Goal: Find specific page/section: Find specific page/section

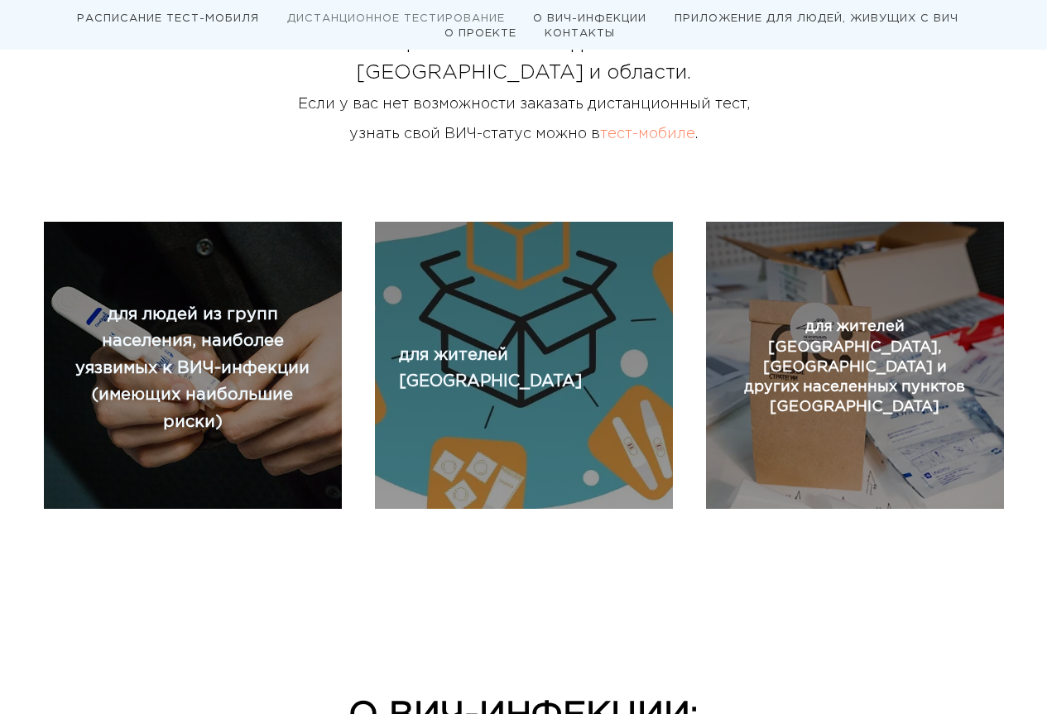
scroll to position [579, 0]
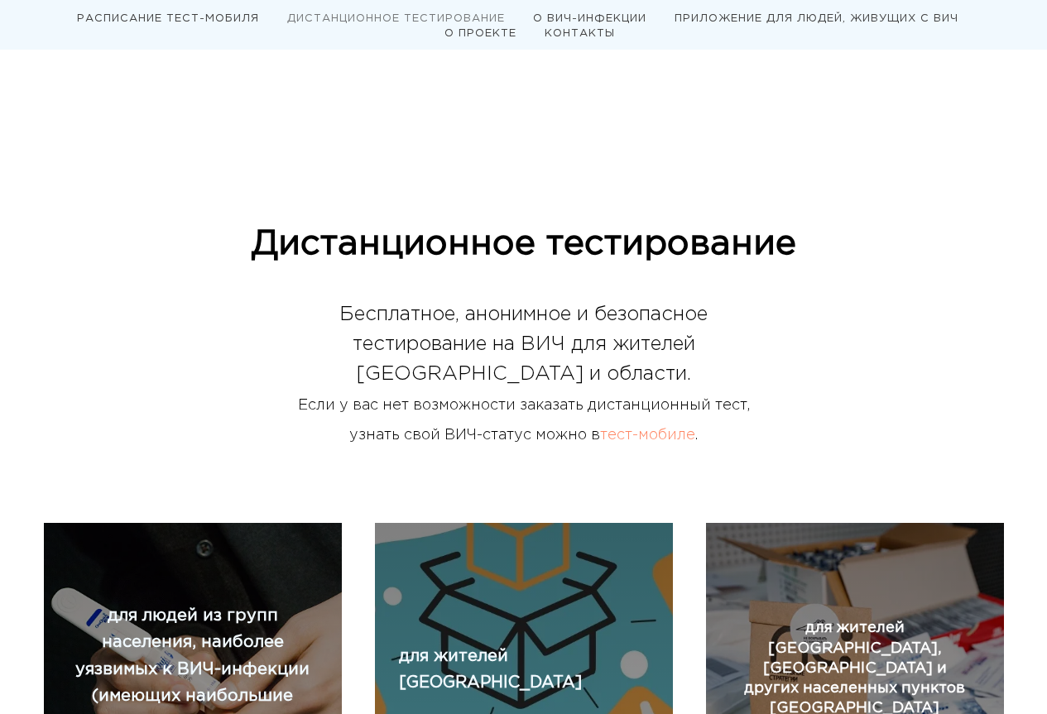
click at [645, 432] on link "тест-мобиле" at bounding box center [647, 435] width 95 height 13
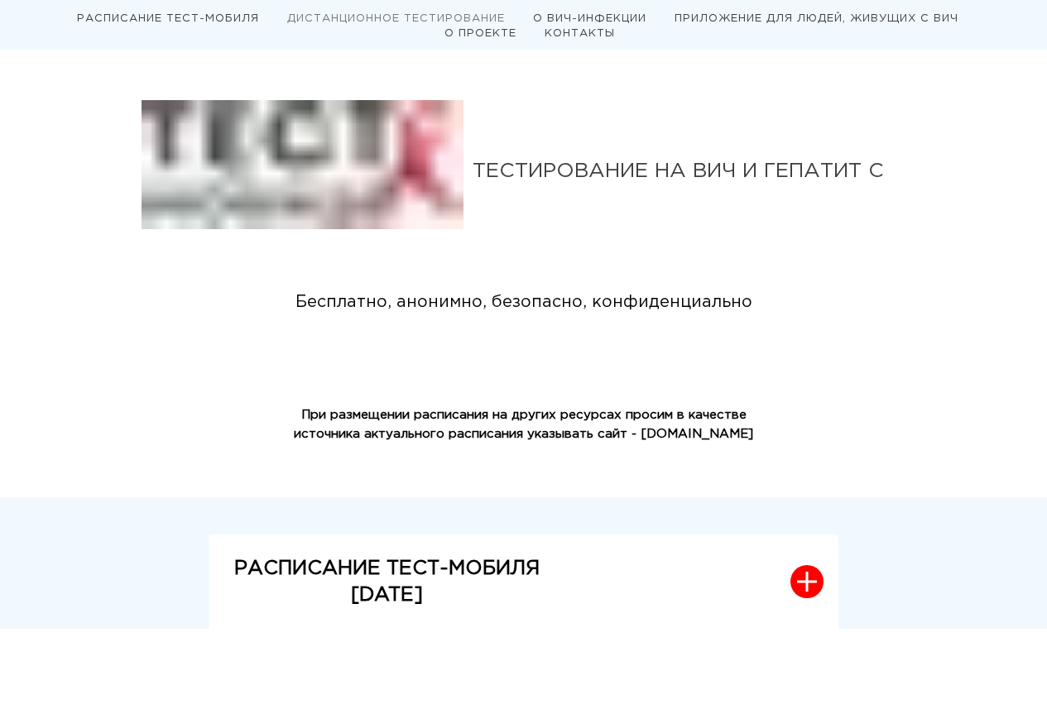
scroll to position [499, 0]
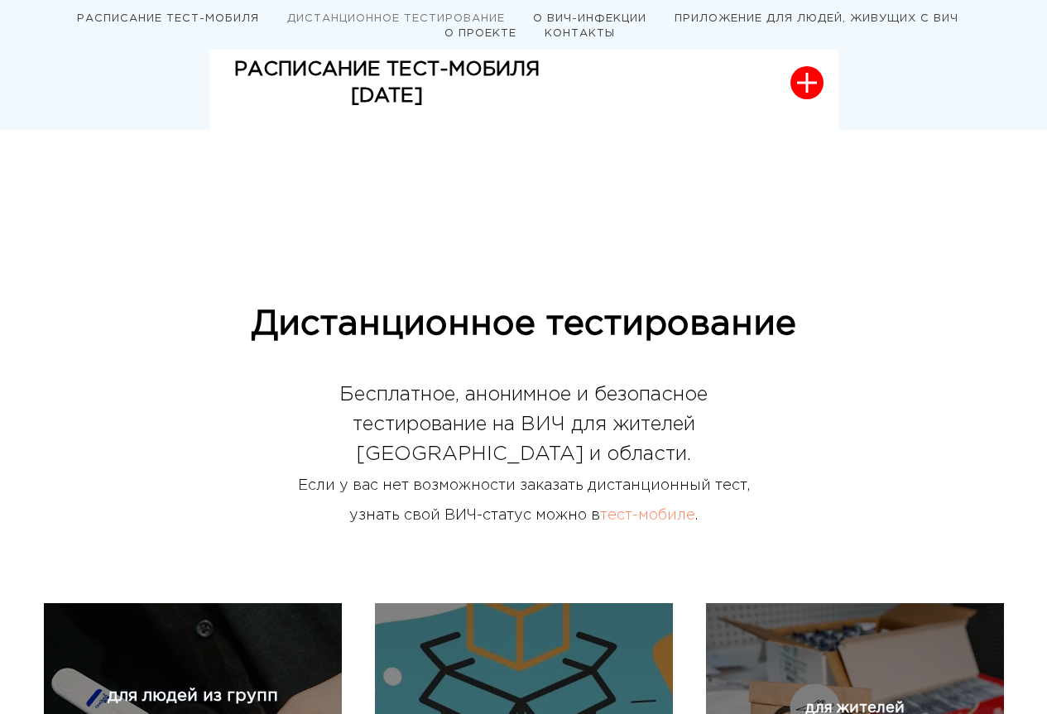
click at [645, 514] on link "тест-мобиле" at bounding box center [647, 515] width 95 height 13
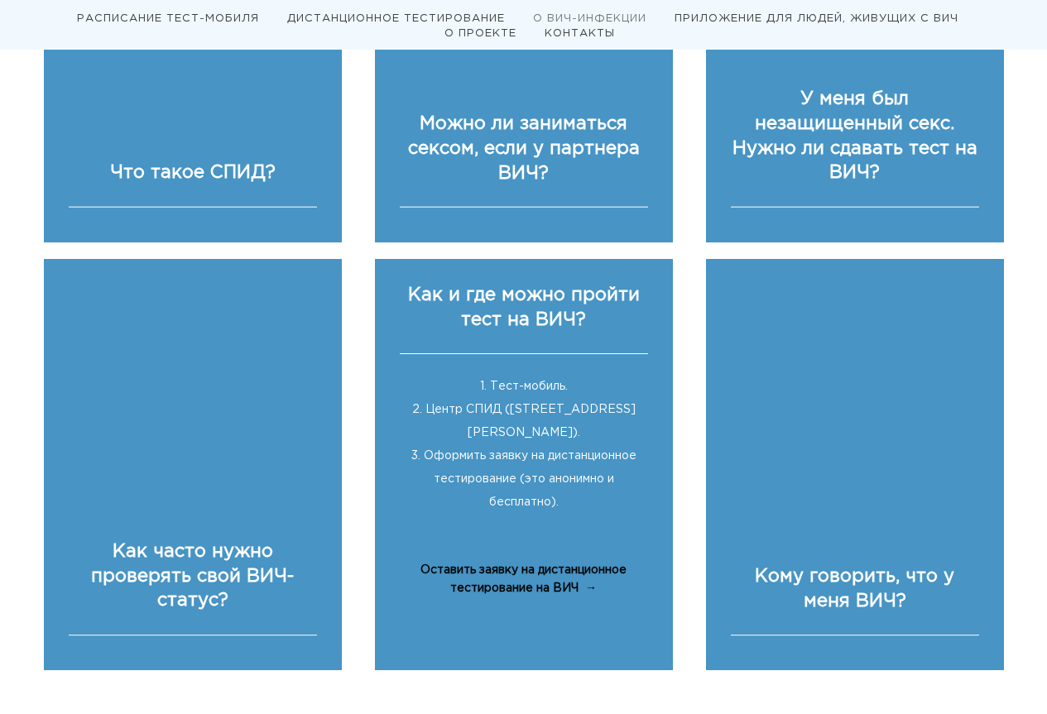
click at [579, 401] on div "1. Тест-мобиль. 2. Центр СПИД (Новосибирск, Ольги Жилиной, 90а). 3. Оформить за…" at bounding box center [524, 449] width 248 height 190
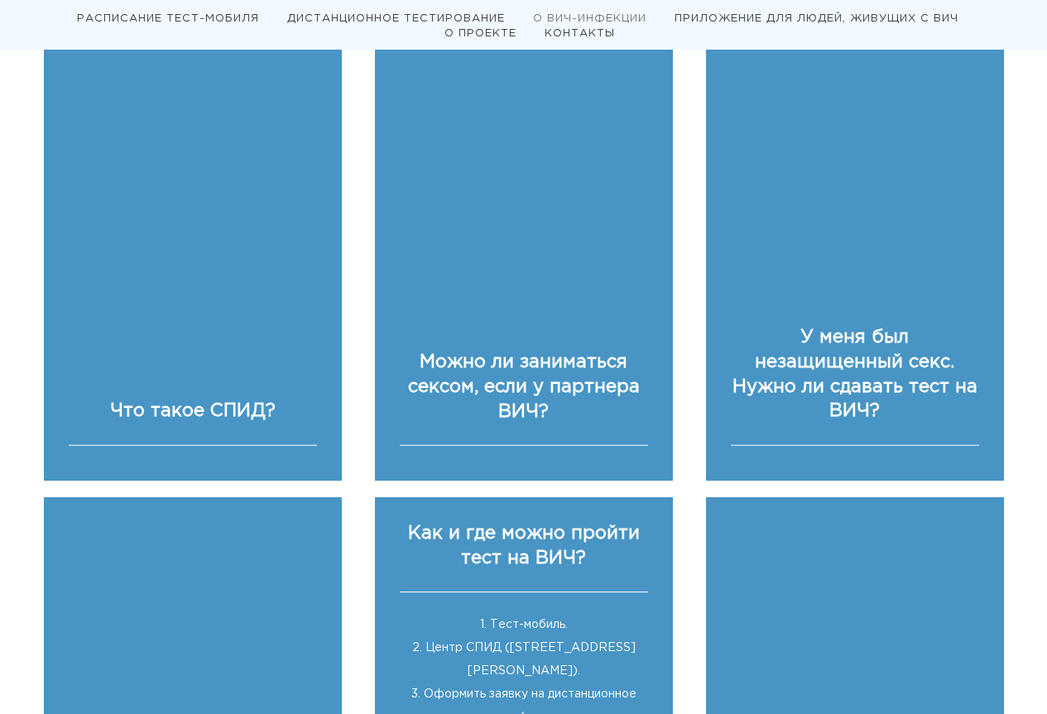
scroll to position [2947, 0]
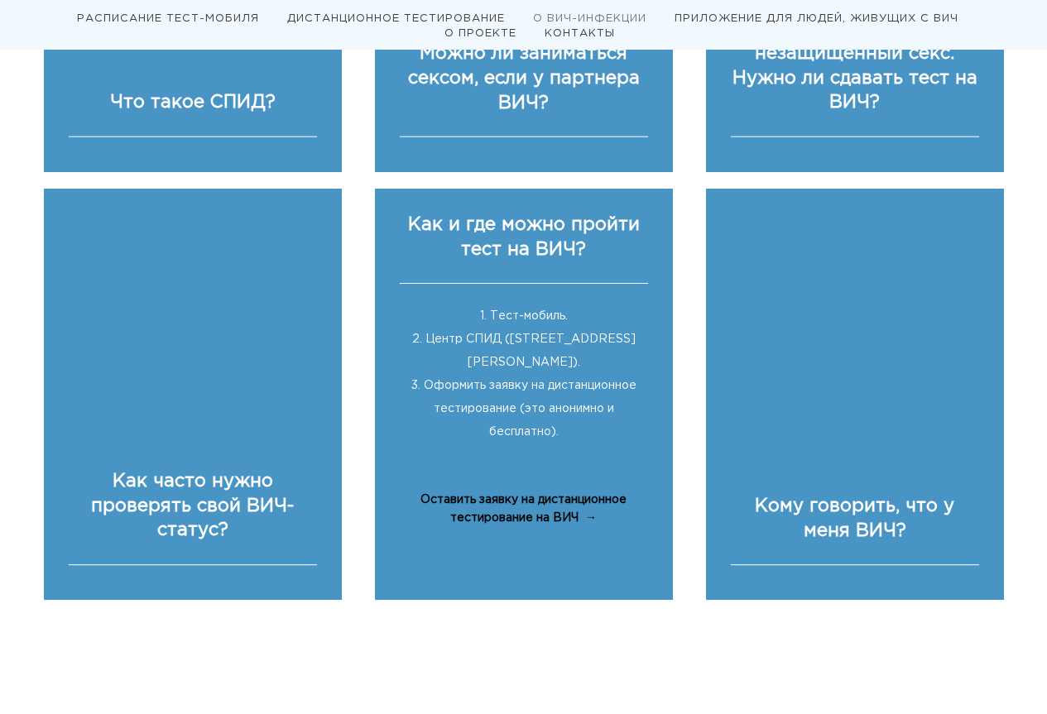
click at [517, 311] on span "1. Тест-мобиль." at bounding box center [524, 316] width 88 height 10
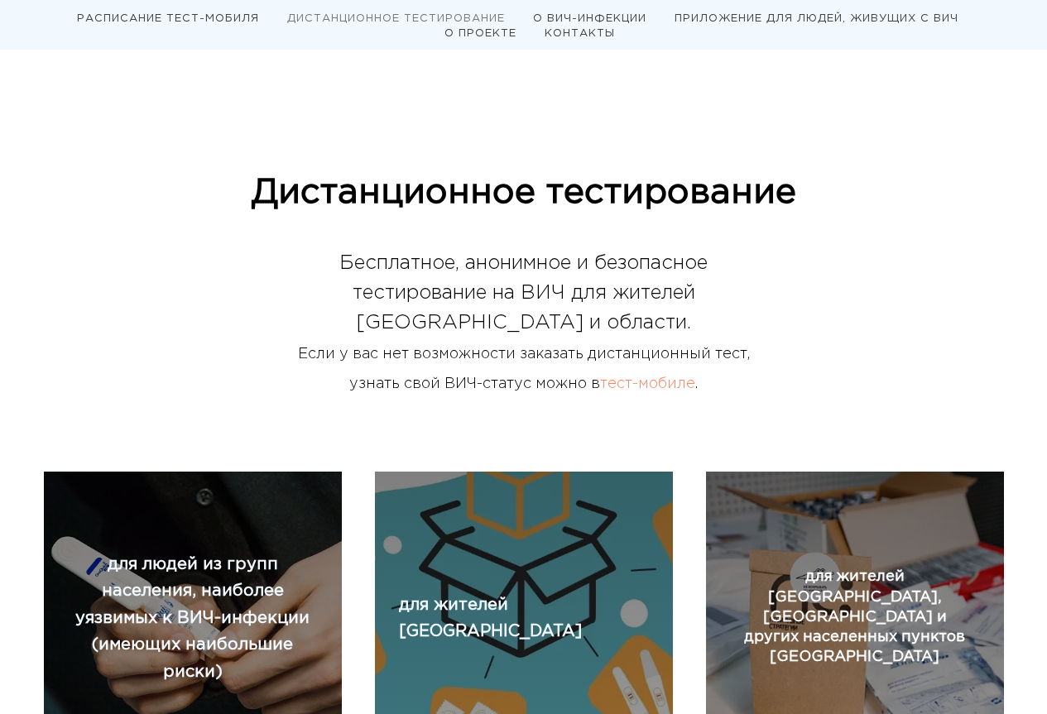
click at [647, 386] on link "тест-мобиле" at bounding box center [647, 383] width 95 height 13
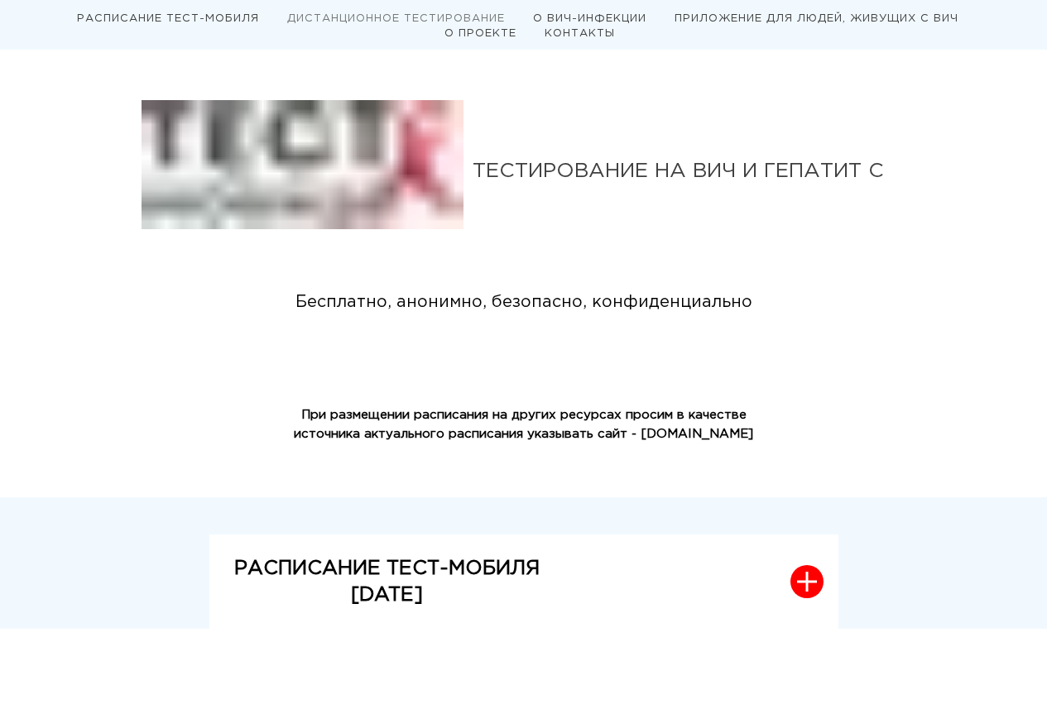
scroll to position [499, 0]
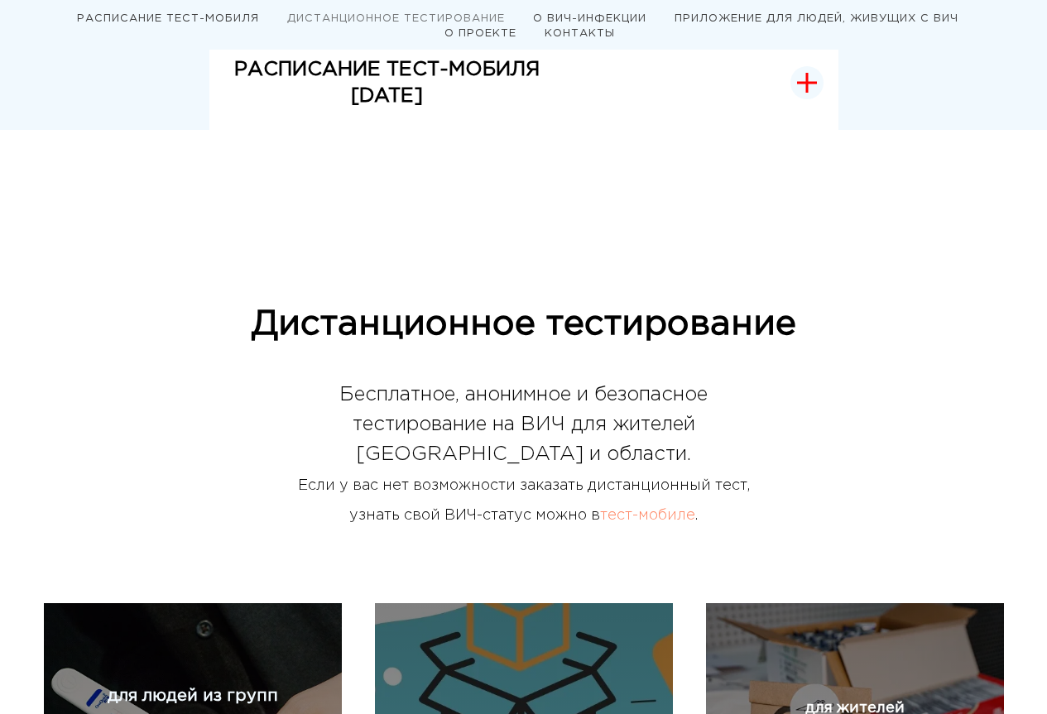
click at [803, 79] on icon "button" at bounding box center [807, 83] width 20 height 20
